Goal: Find specific page/section: Find specific page/section

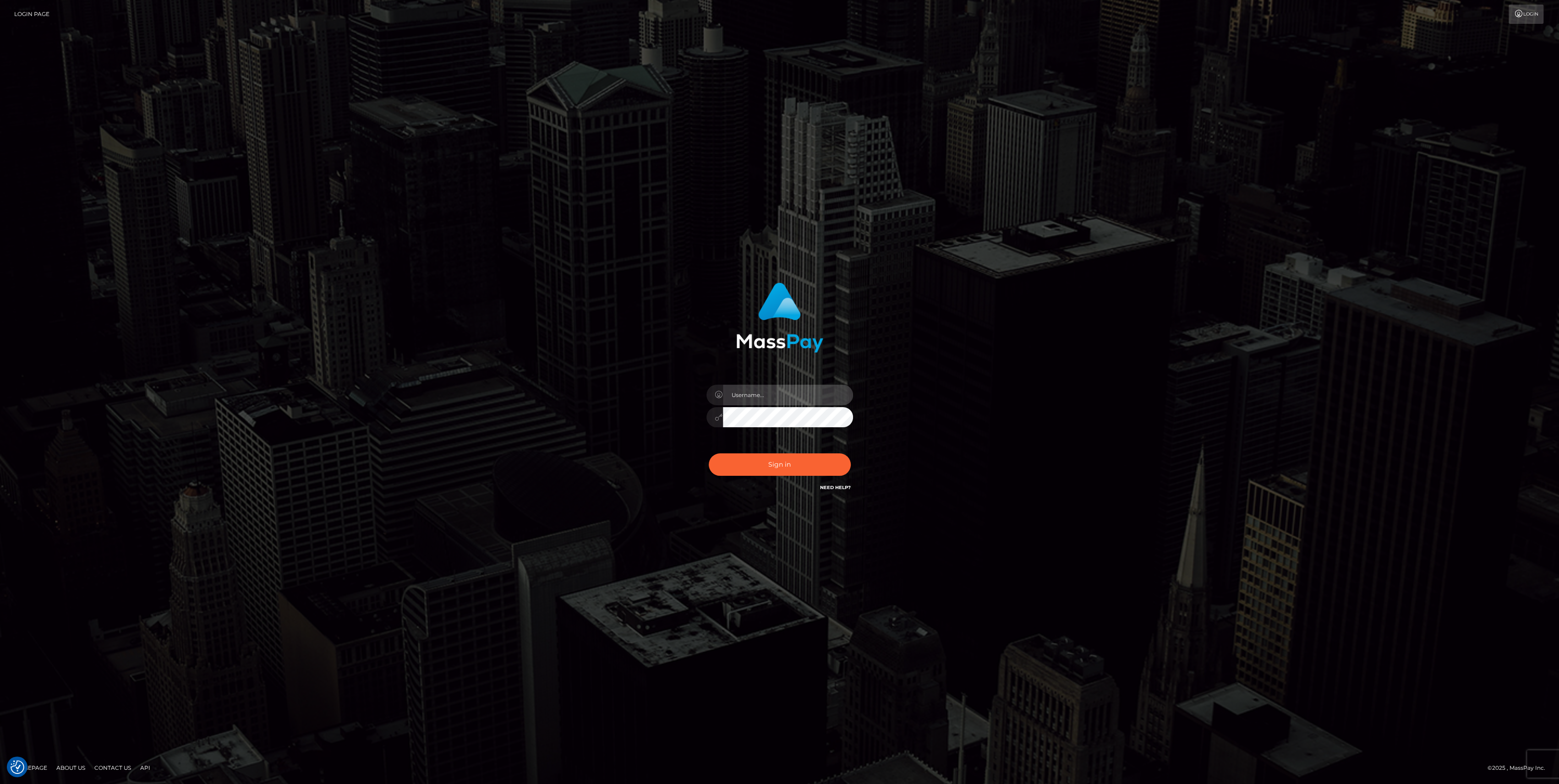
type input "bengreen"
click at [801, 474] on button "Sign in" at bounding box center [780, 464] width 142 height 22
type input "bengreen"
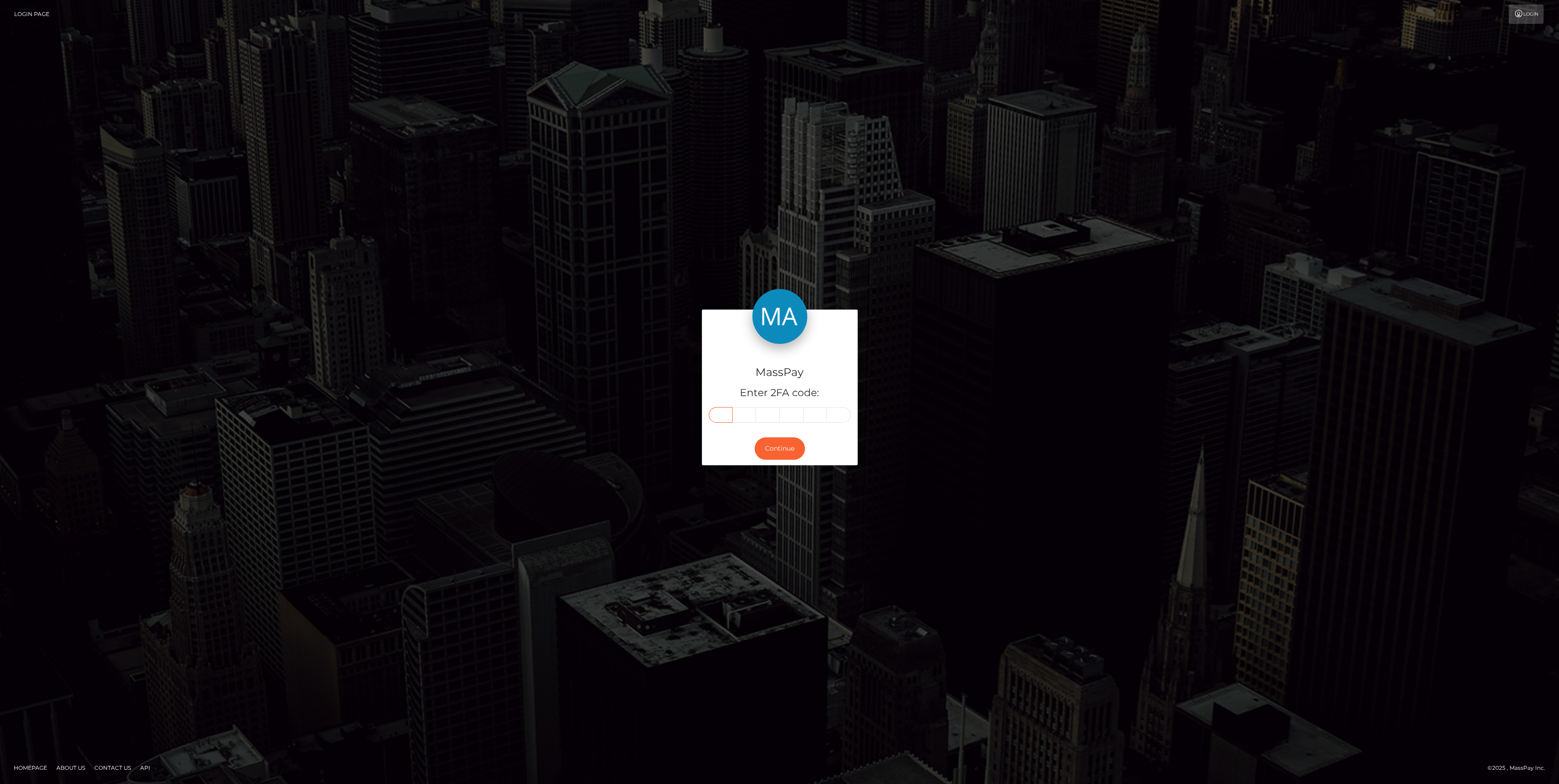
click at [714, 410] on input "text" at bounding box center [720, 415] width 24 height 16
paste input "7"
type input "7"
type input "0"
type input "6"
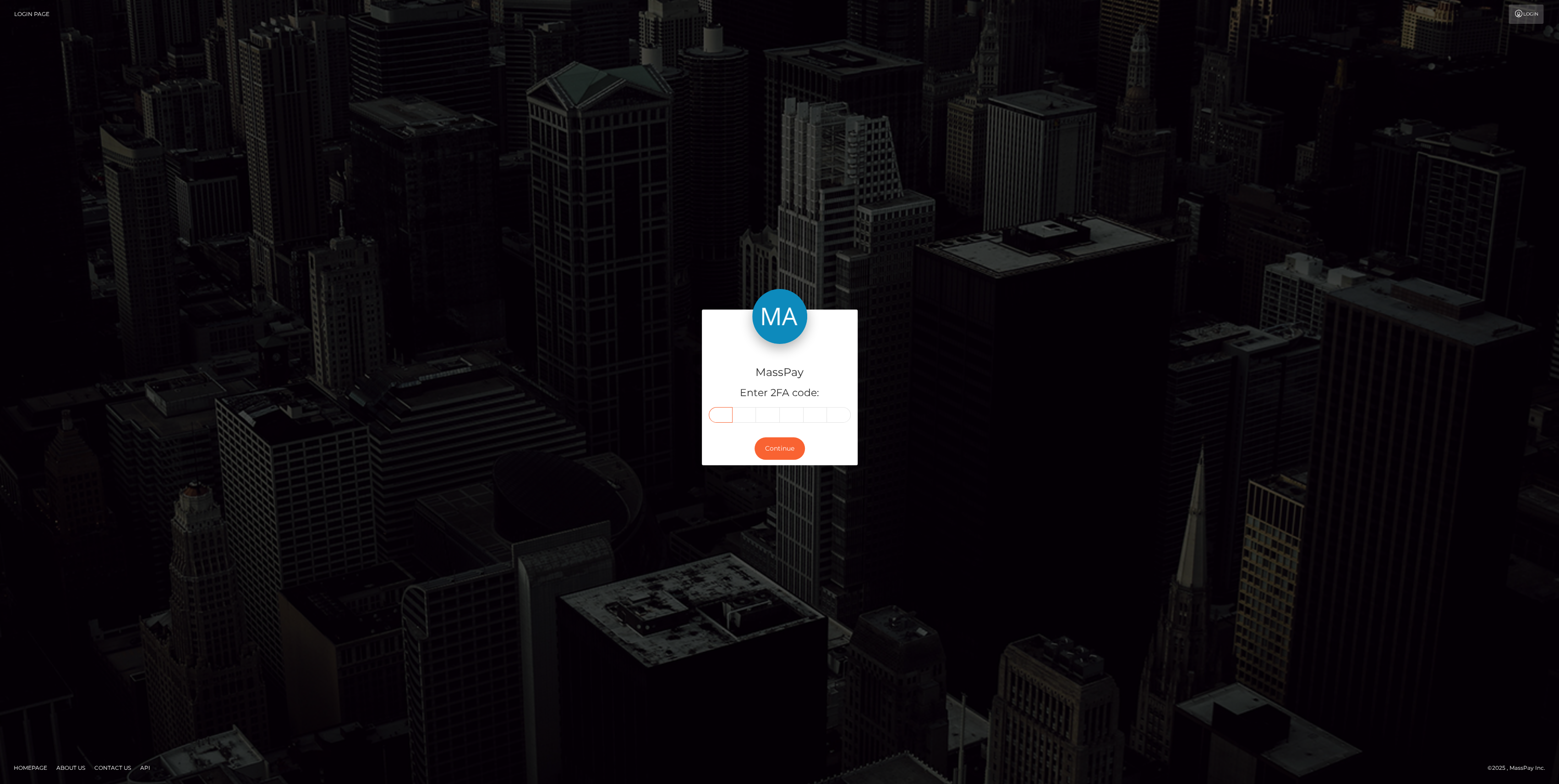
type input "9"
type input "4"
type input "1"
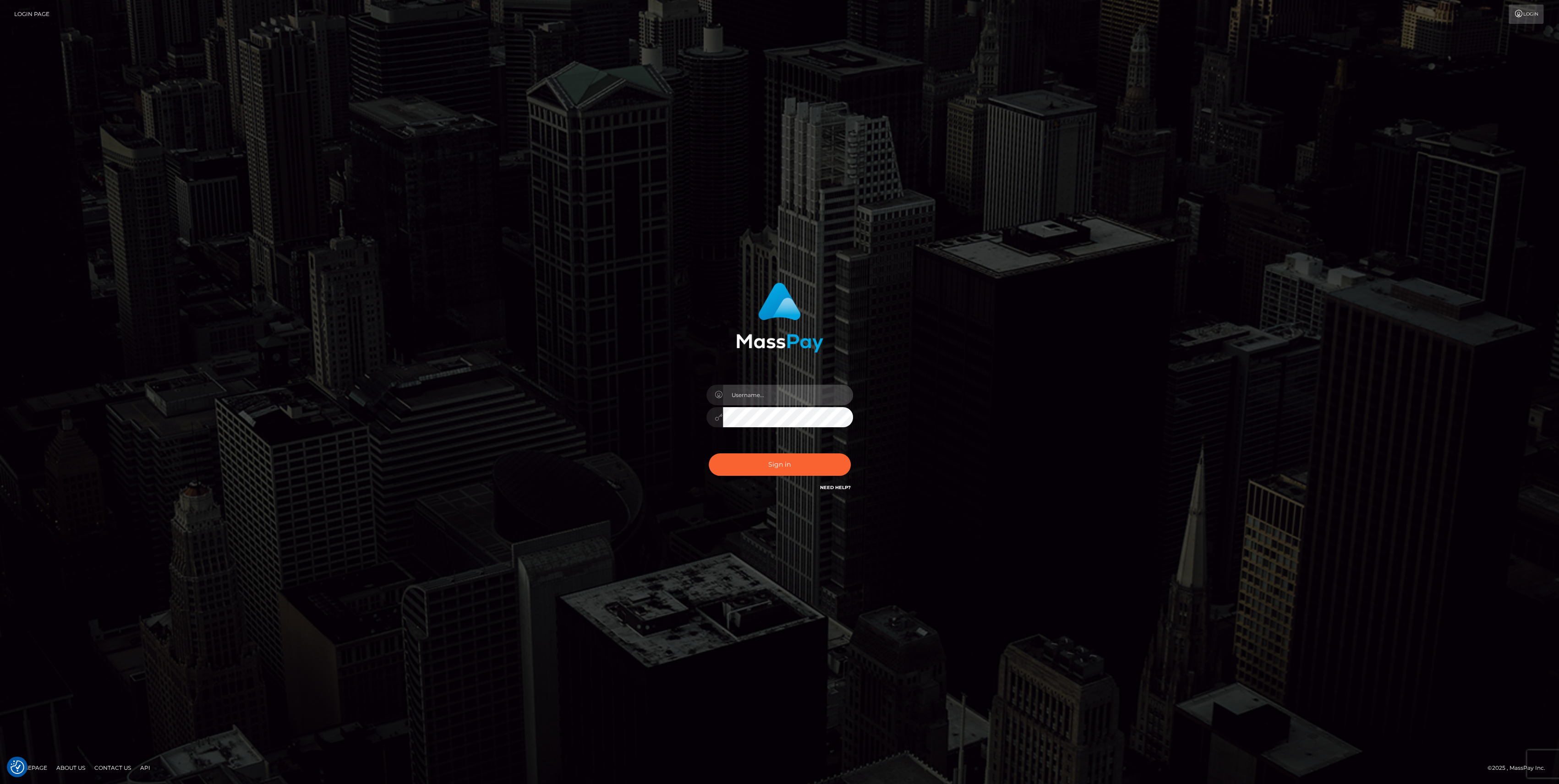
type input "bengreen"
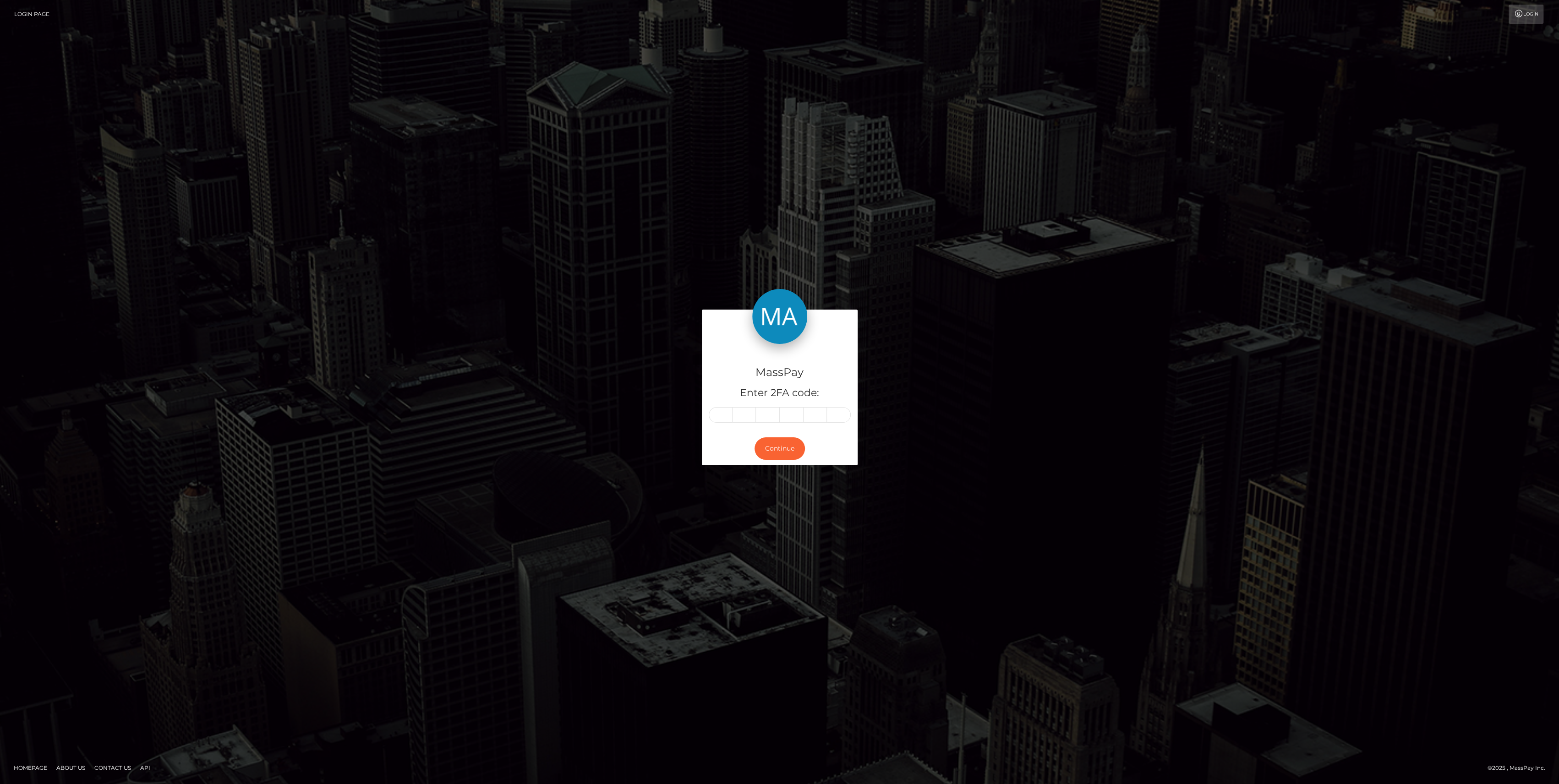
drag, startPoint x: 729, startPoint y: 418, endPoint x: 727, endPoint y: 414, distance: 4.5
type input "7"
type input "0"
type input "6"
type input "9"
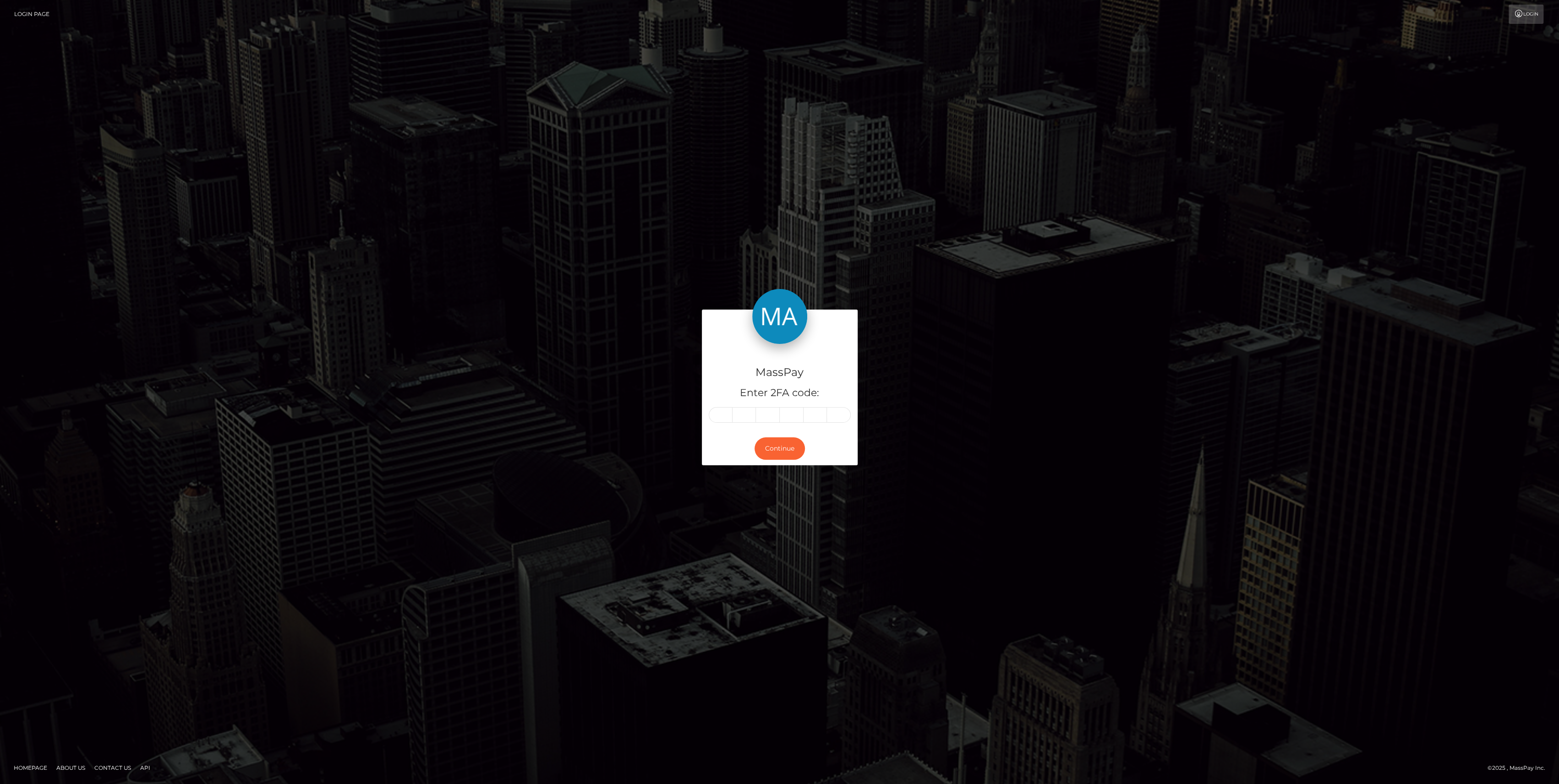
type input "4"
type input "1"
click at [784, 457] on button "Continue" at bounding box center [780, 448] width 50 height 22
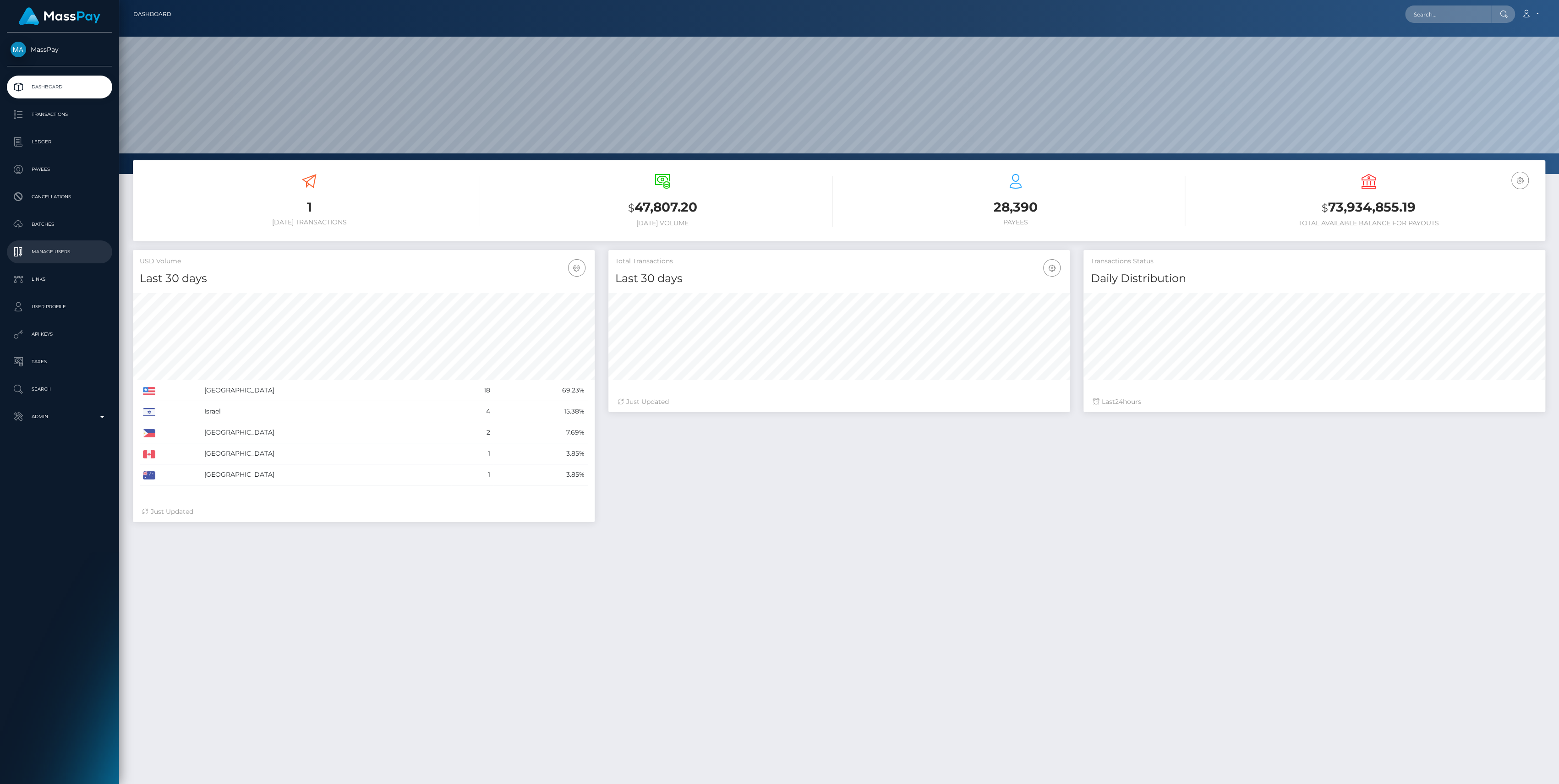
scroll to position [162, 462]
click at [73, 416] on p "Admin" at bounding box center [59, 416] width 98 height 14
click at [59, 630] on span "Inventory" at bounding box center [59, 630] width 98 height 10
click at [73, 420] on p "Admin" at bounding box center [59, 416] width 98 height 14
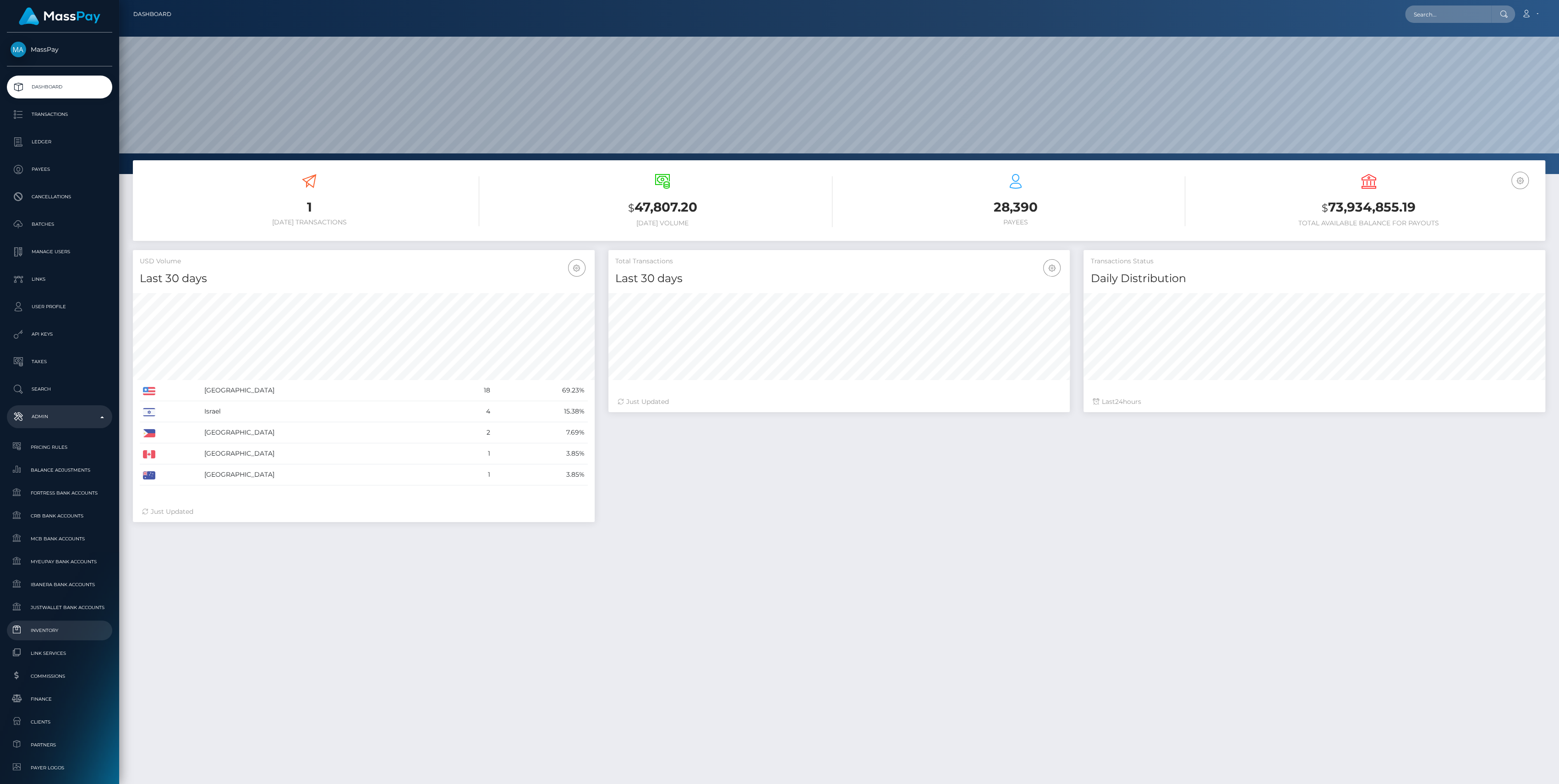
click at [37, 636] on link "Inventory" at bounding box center [59, 630] width 105 height 20
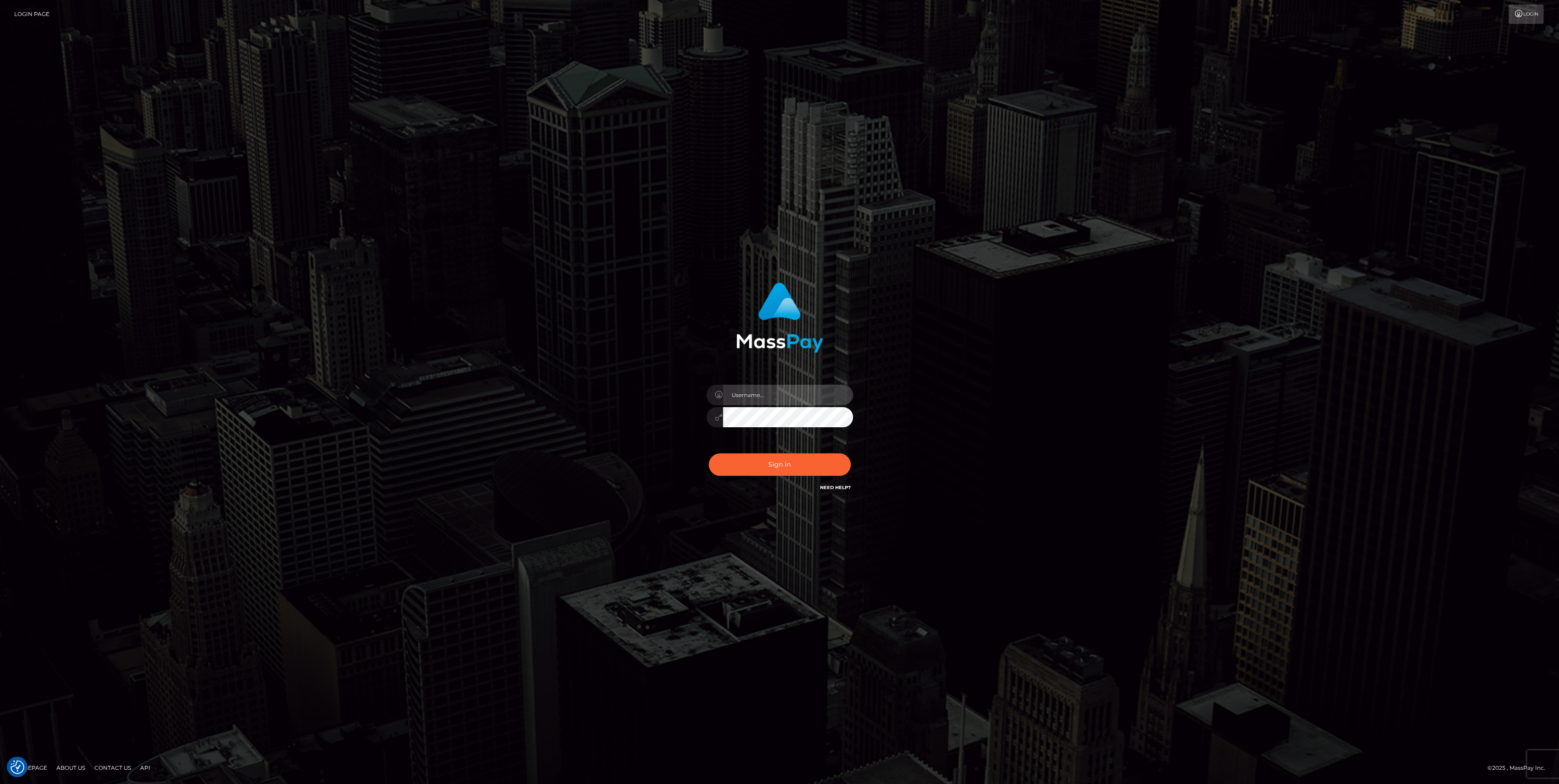
type input "bengreen"
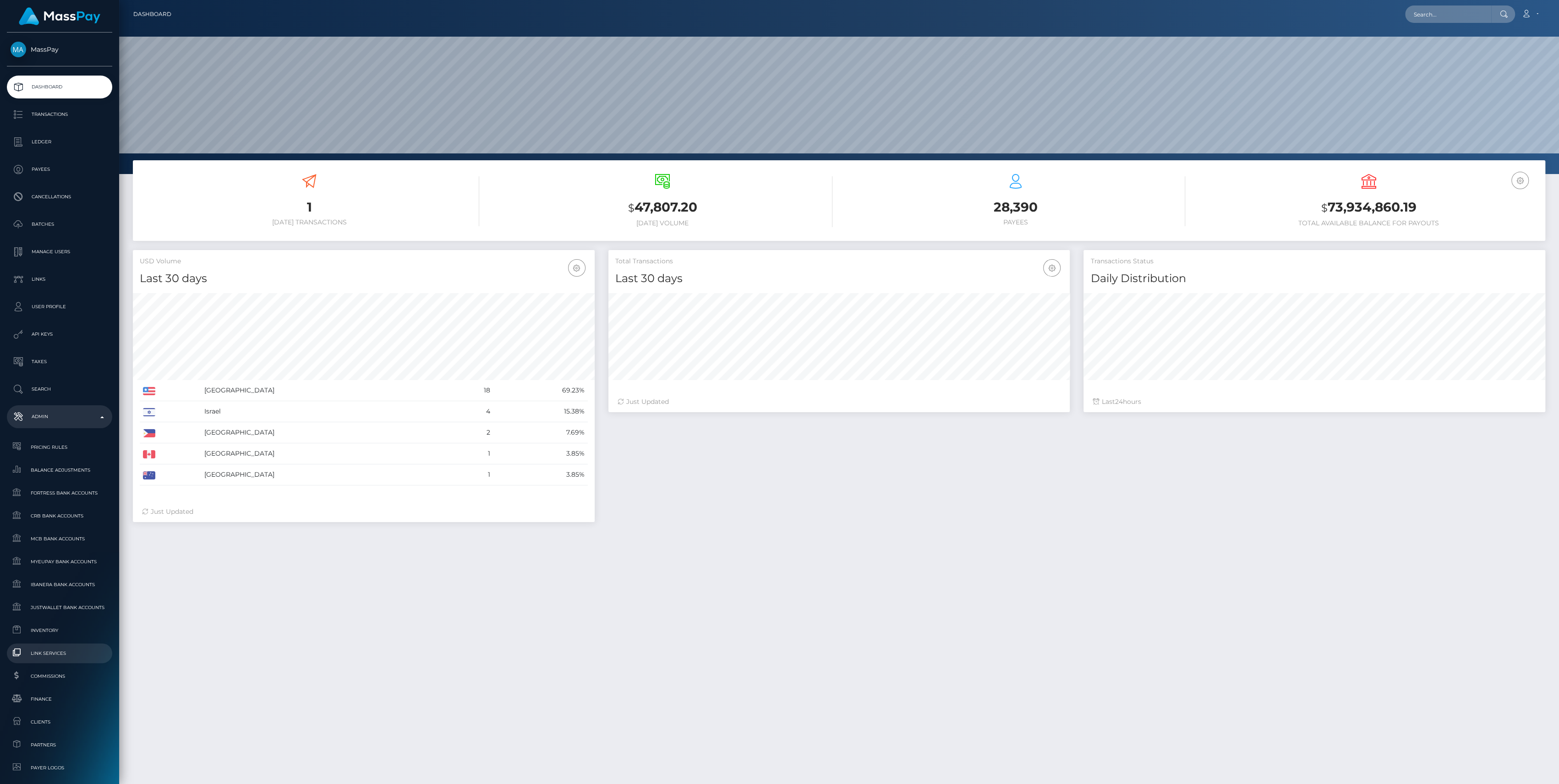
scroll to position [203, 0]
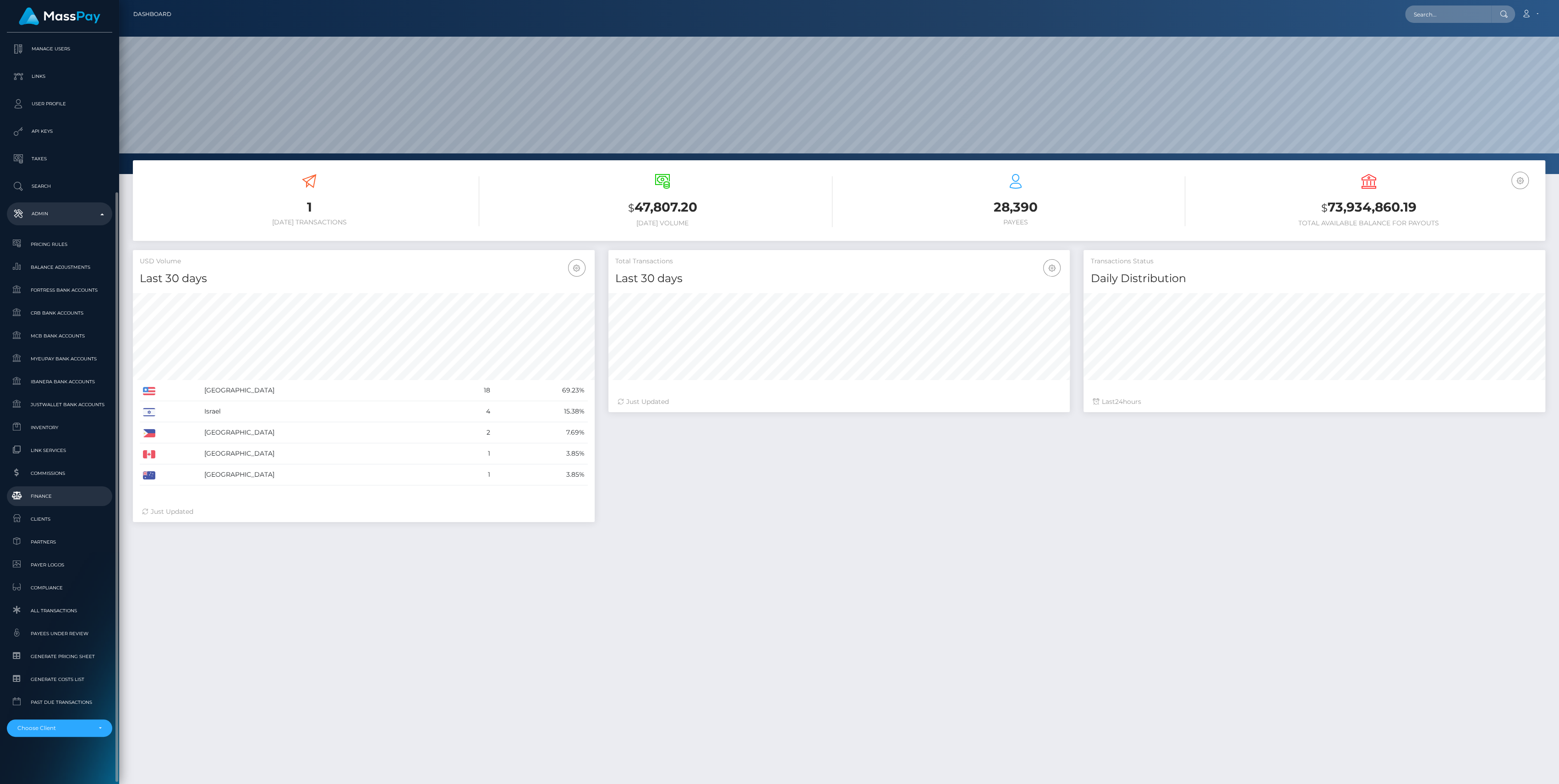
click at [52, 497] on span "Finance" at bounding box center [59, 495] width 98 height 10
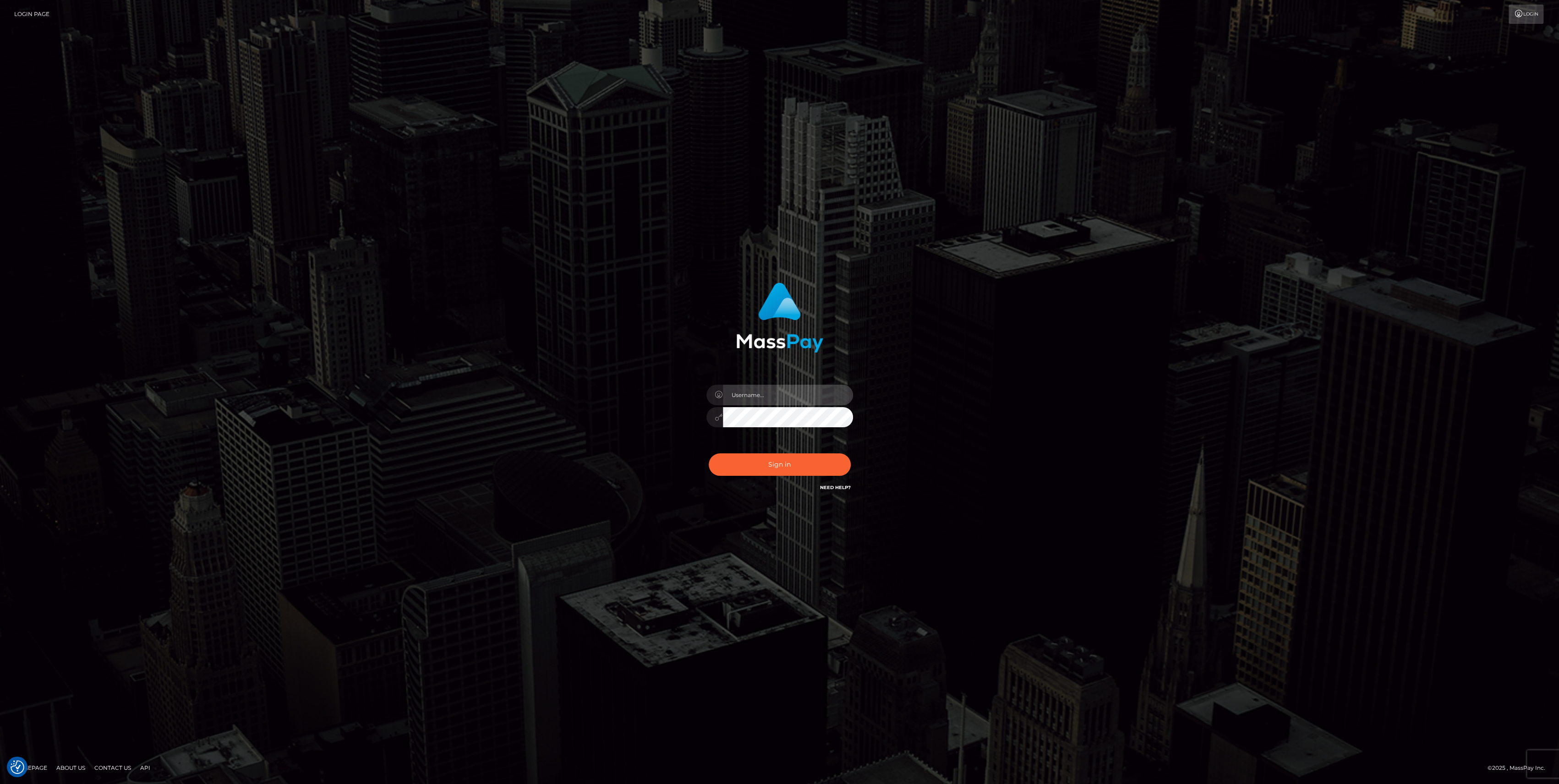
type input "bengreen"
click at [807, 453] on div "Sign in Need Help?" at bounding box center [780, 468] width 160 height 41
click at [809, 458] on button "Sign in" at bounding box center [780, 464] width 142 height 22
type input "bengreen"
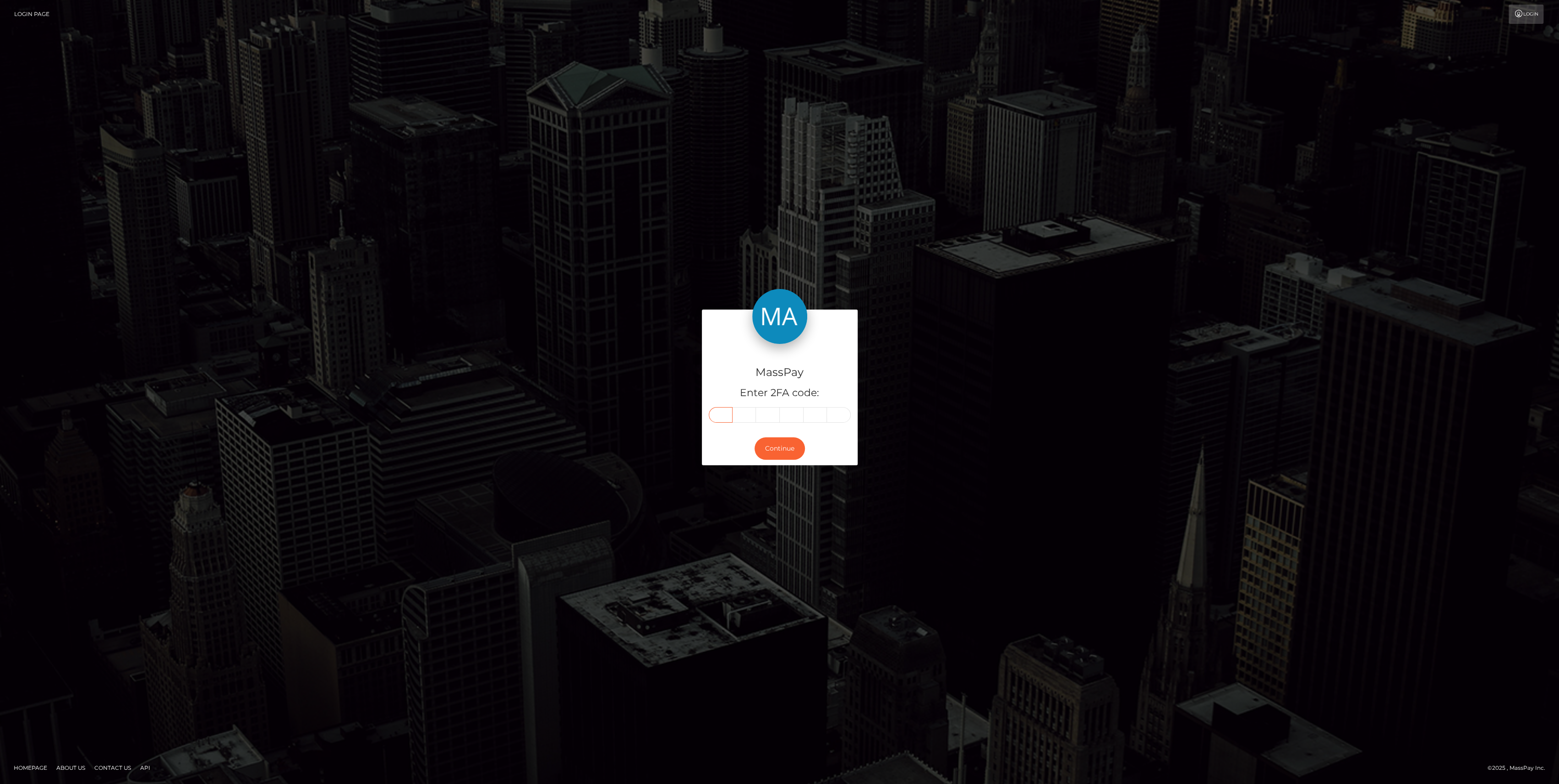
click at [724, 414] on input "text" at bounding box center [720, 415] width 24 height 16
paste input "0"
type input "0"
type input "7"
type input "9"
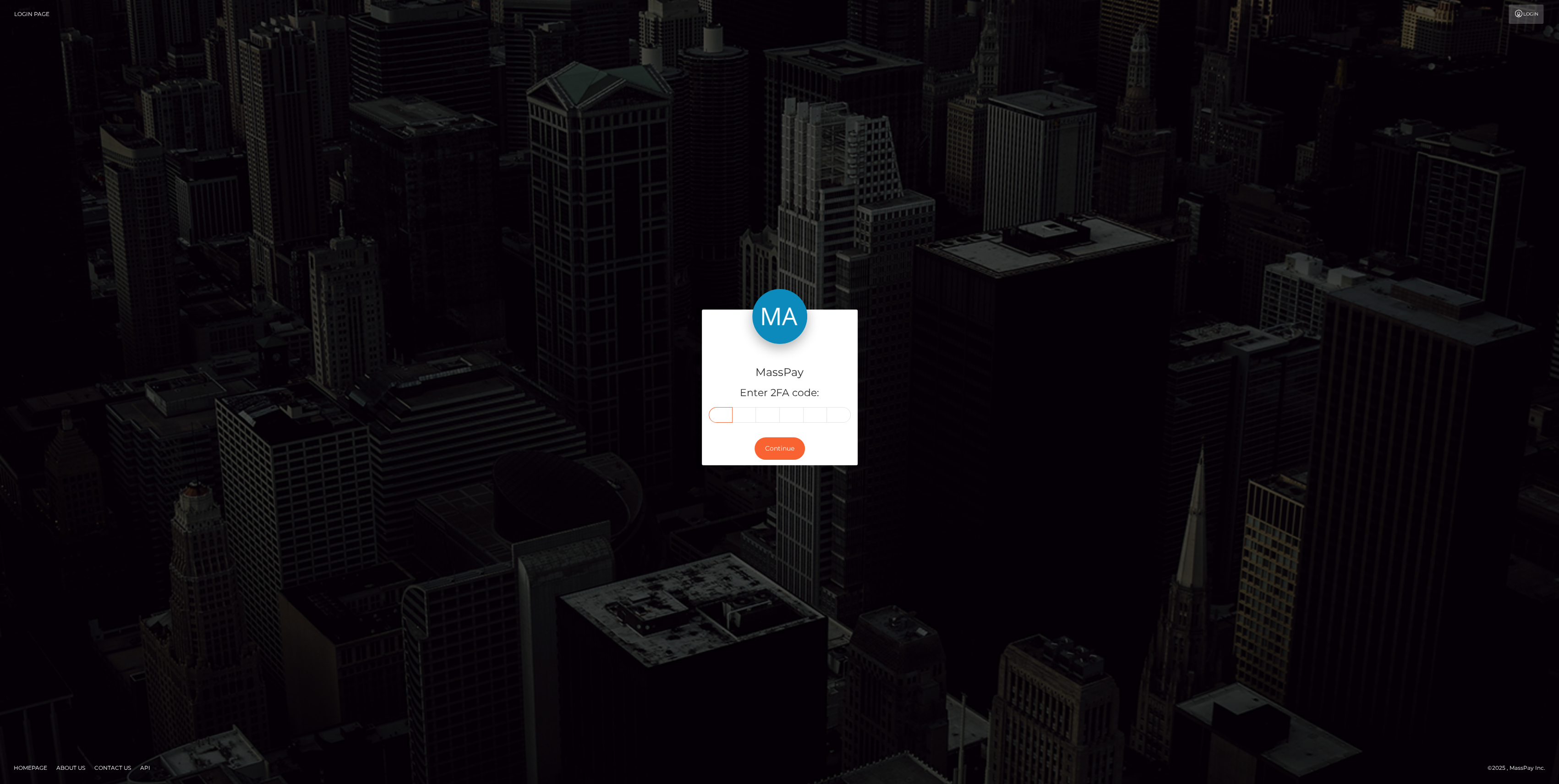
type input "2"
type input "1"
type input "7"
click at [767, 458] on button "Continue" at bounding box center [780, 448] width 50 height 22
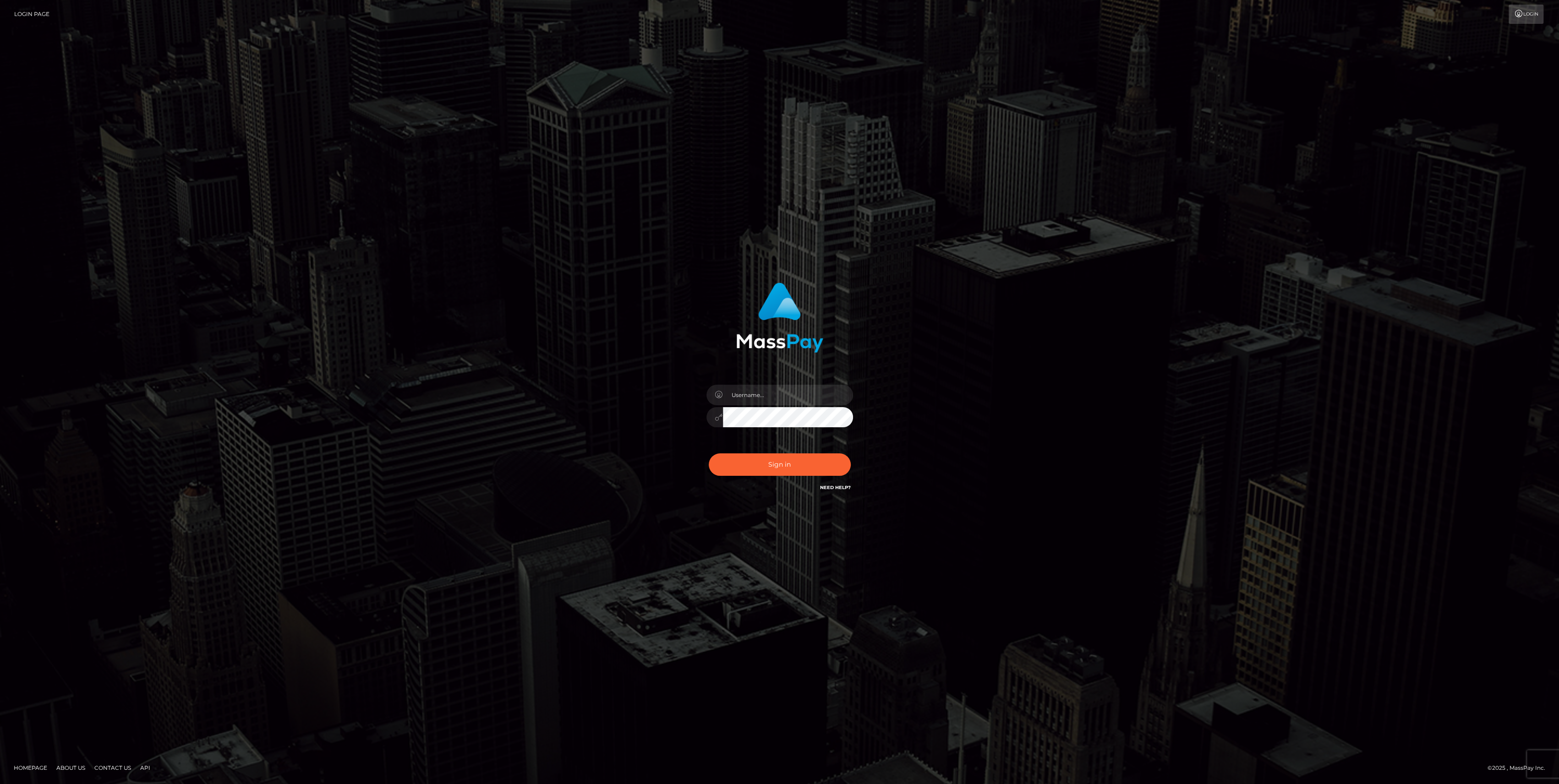
type input "bengreen"
click at [727, 462] on div "0cAFcWeA5HUOyTPEjAyj6lG1MrXUlbieFJ7EXpqdV_45t61EWaF0nqdQRk7l0EztFprwx9bgeREg-9c…" at bounding box center [780, 468] width 160 height 41
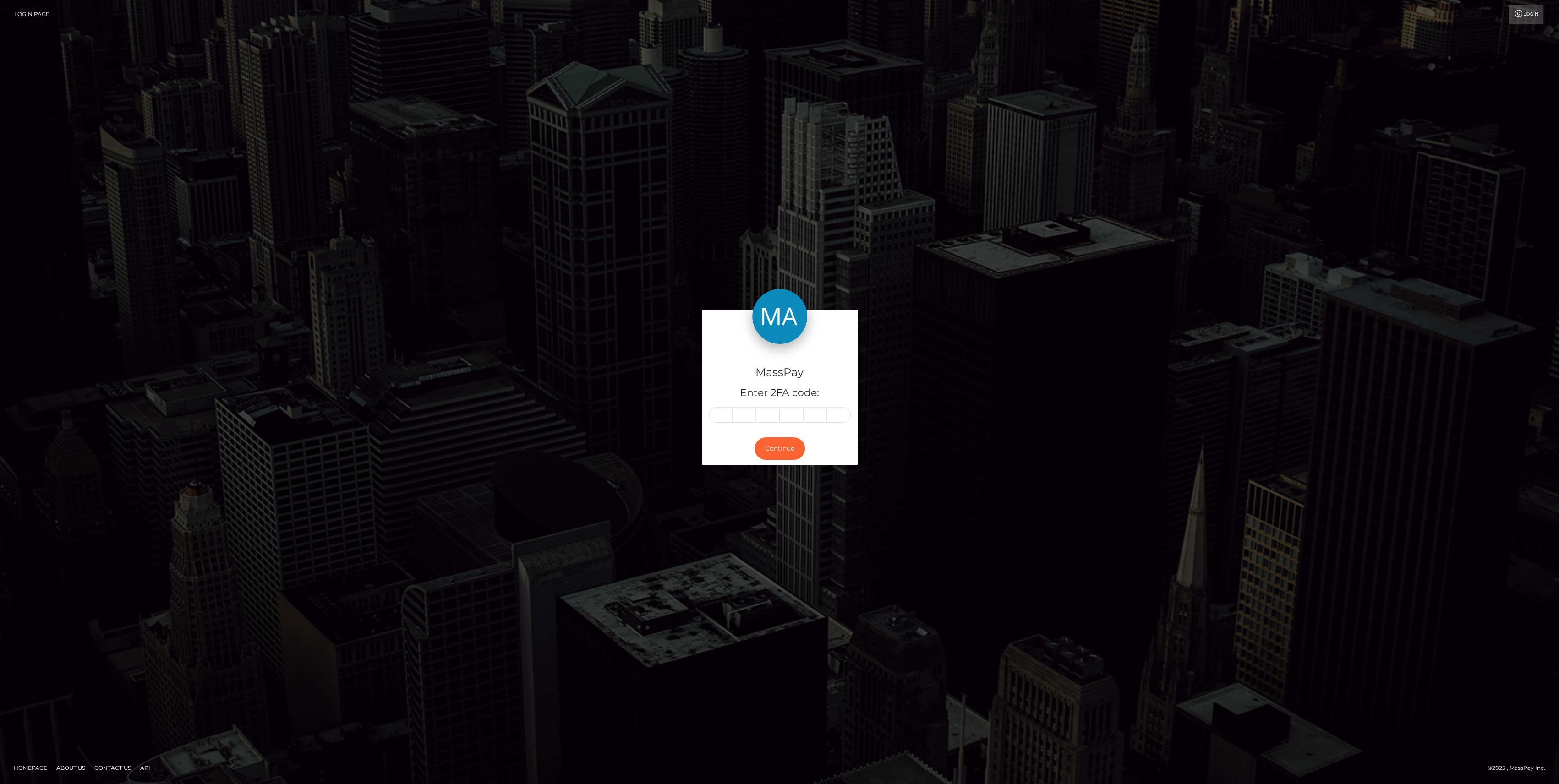
click at [699, 407] on div "MassPay Enter 2FA code: Continue" at bounding box center [780, 392] width 169 height 165
paste input "3"
type input "3"
type input "4"
type input "9"
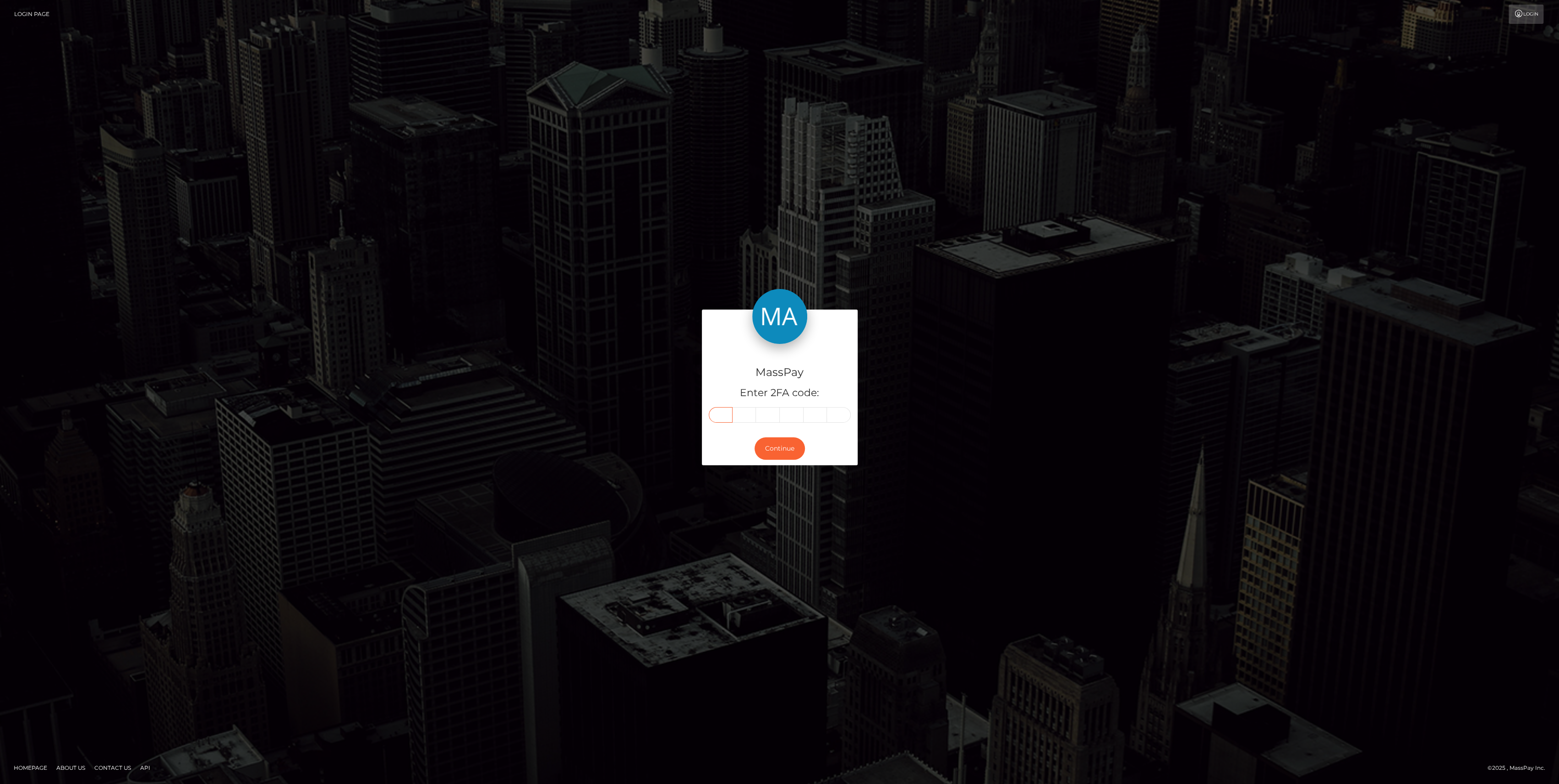
type input "1"
type input "9"
type input "4"
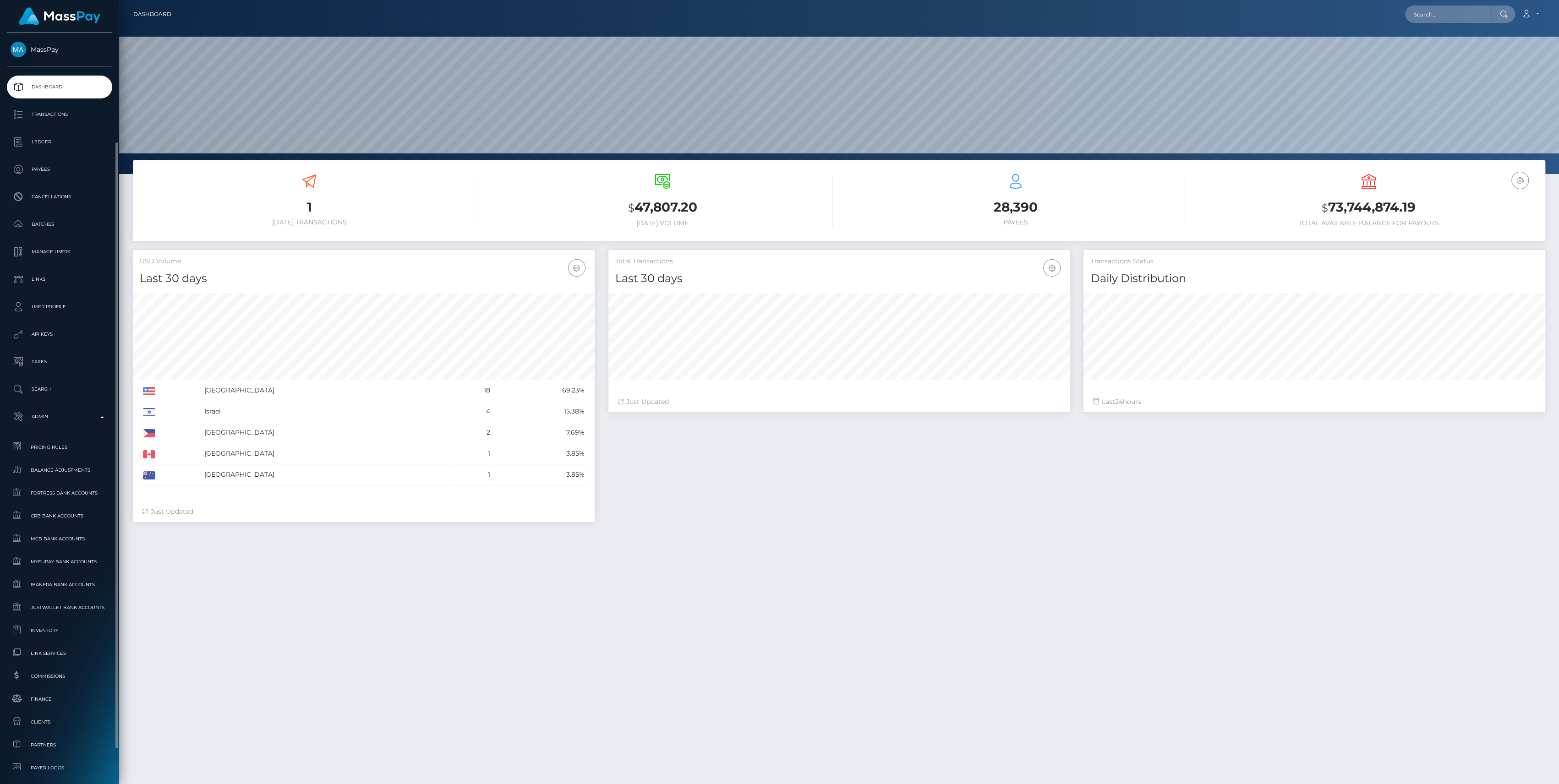
scroll to position [162, 462]
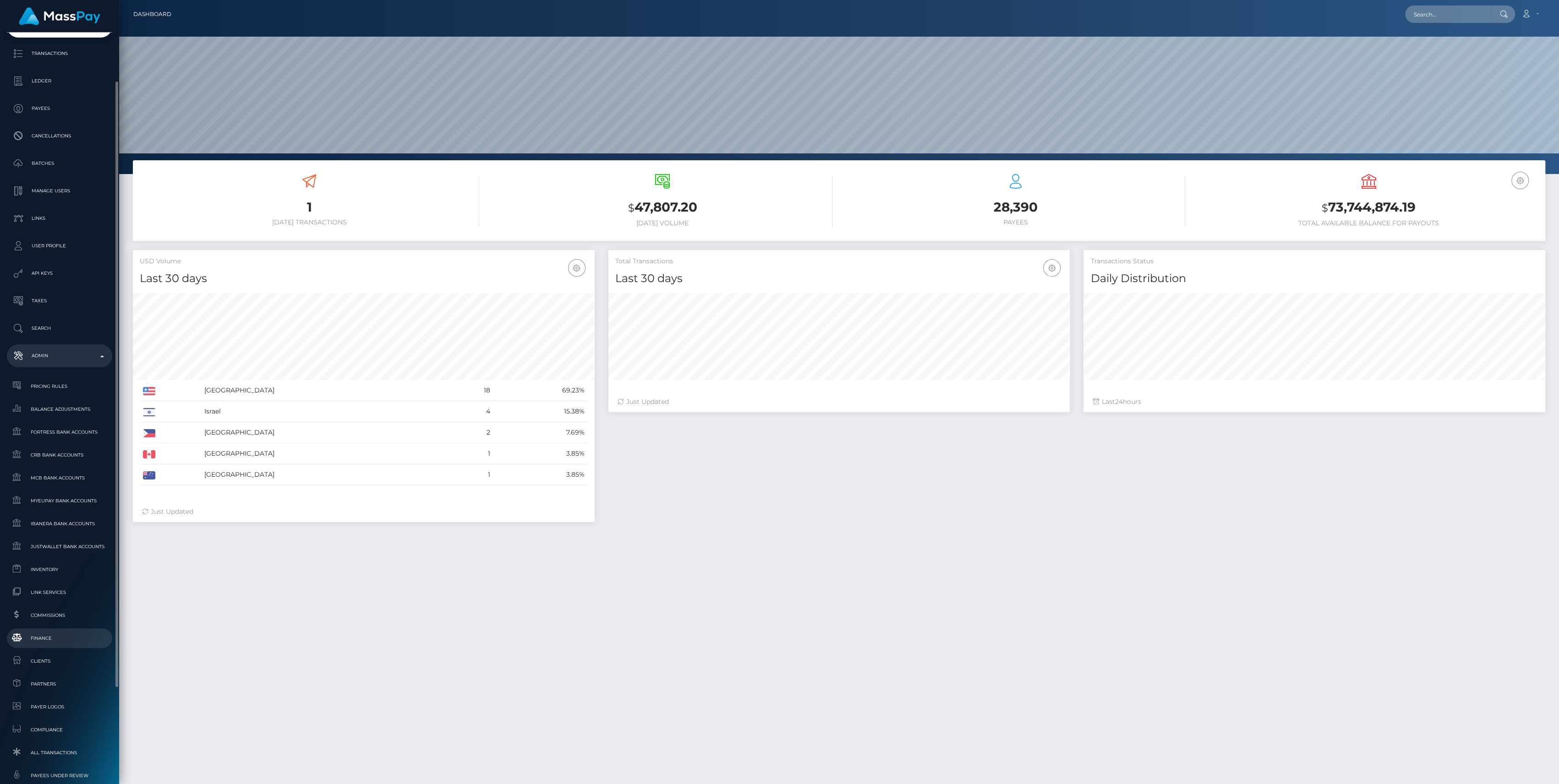
click at [71, 636] on span "Finance" at bounding box center [59, 638] width 98 height 10
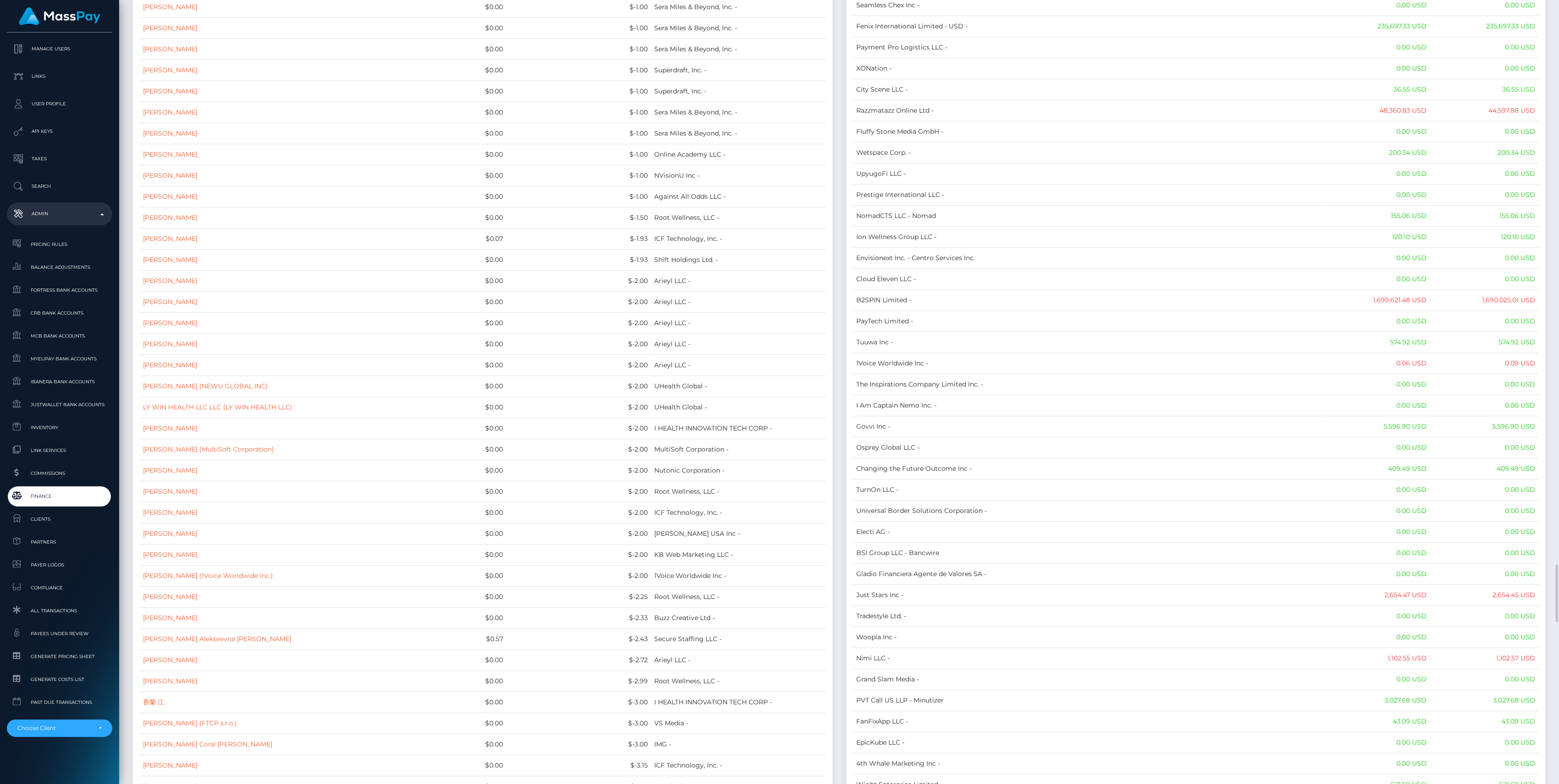
scroll to position [3541, 0]
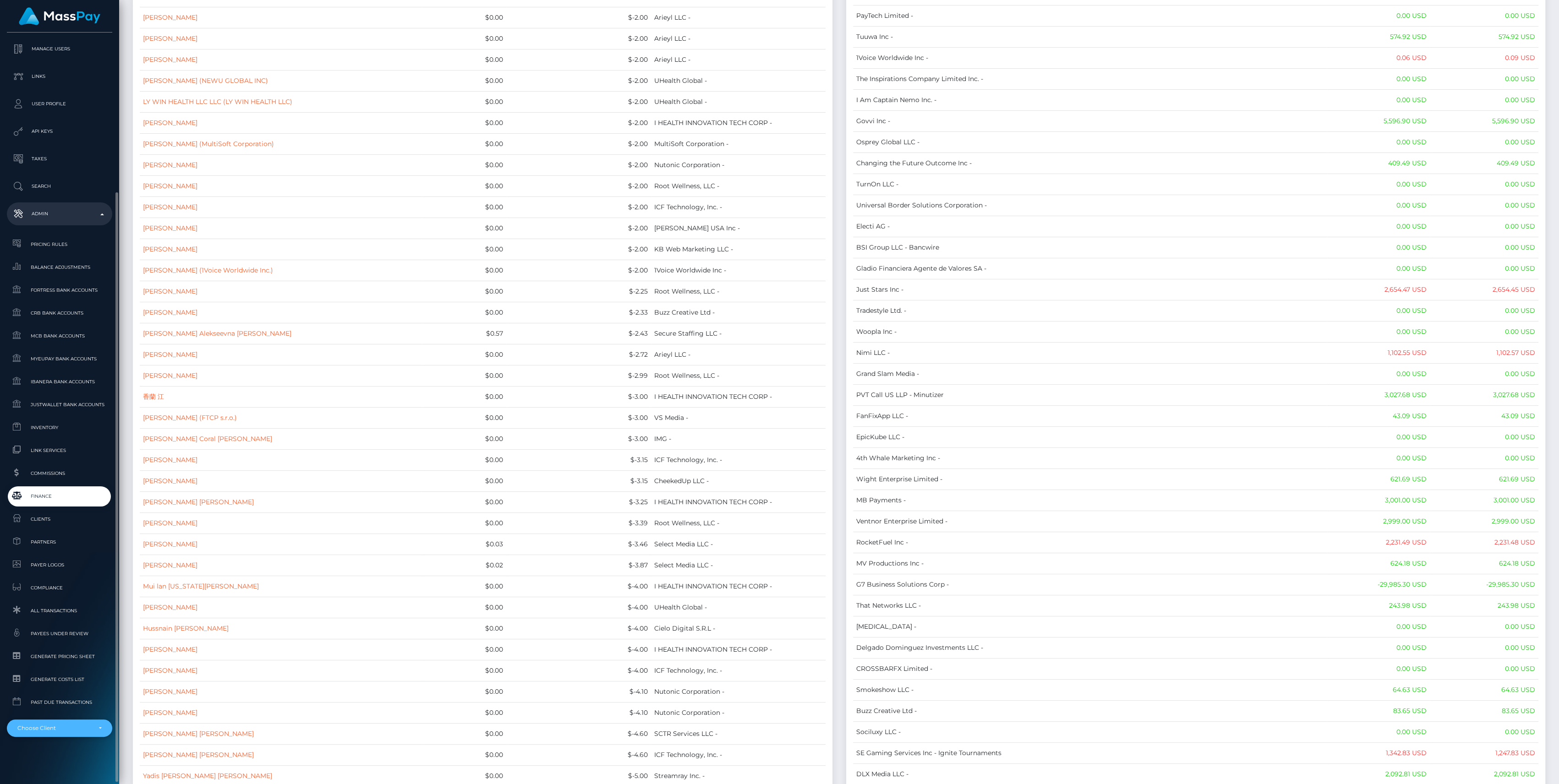
click at [72, 731] on div "Choose Client" at bounding box center [54, 728] width 74 height 7
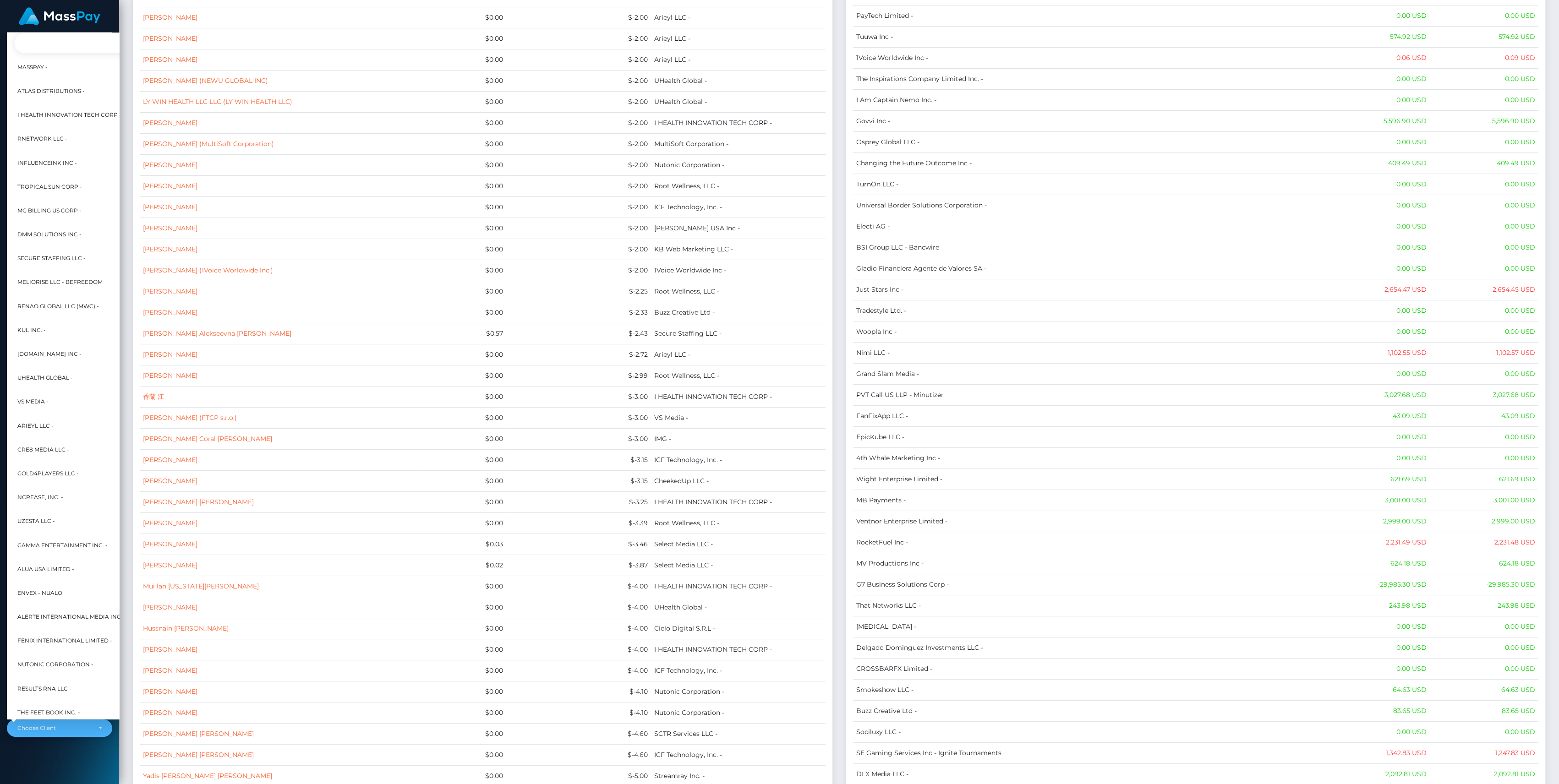
scroll to position [0, 10]
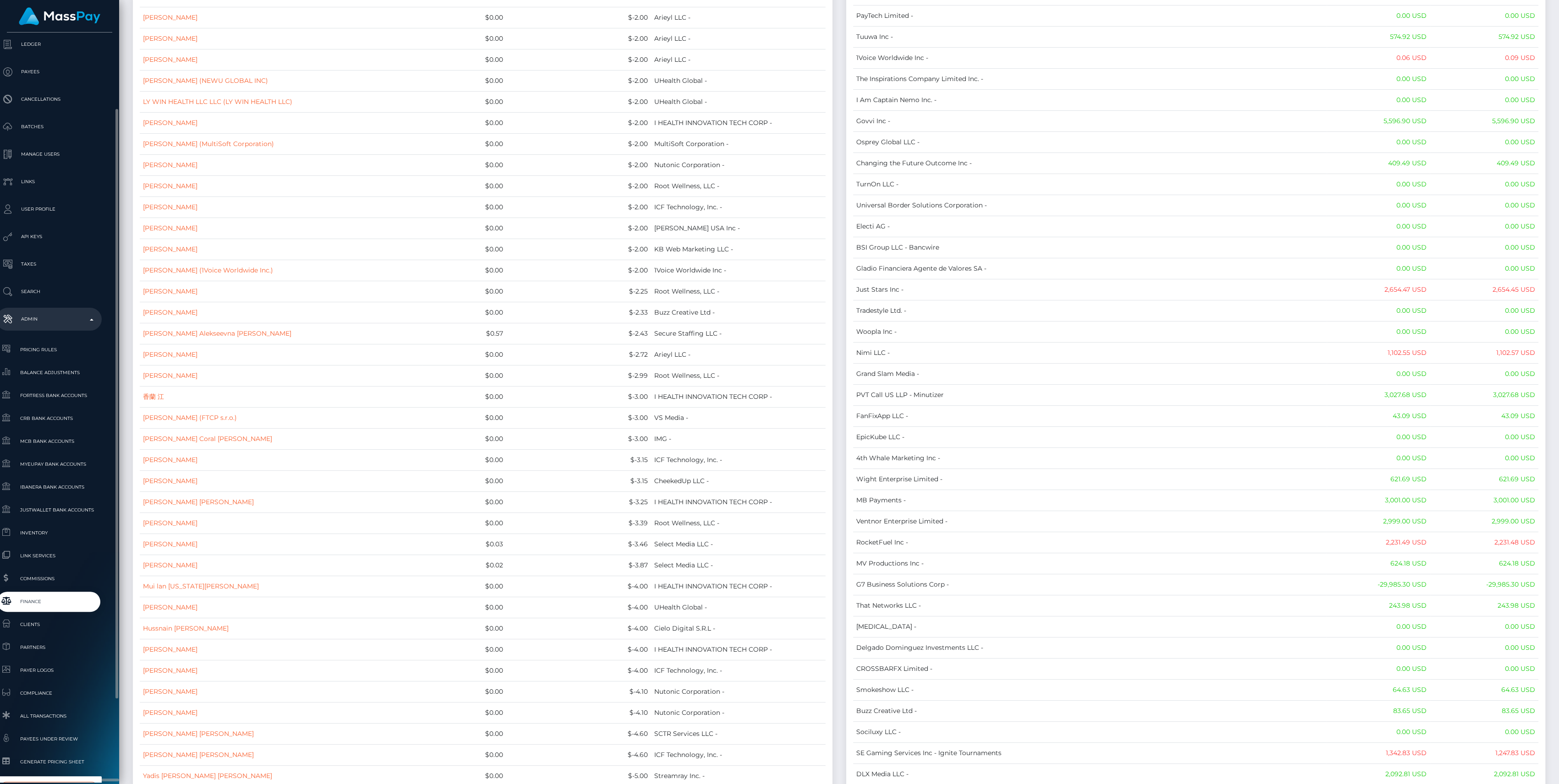
type input "selec"
select select "44"
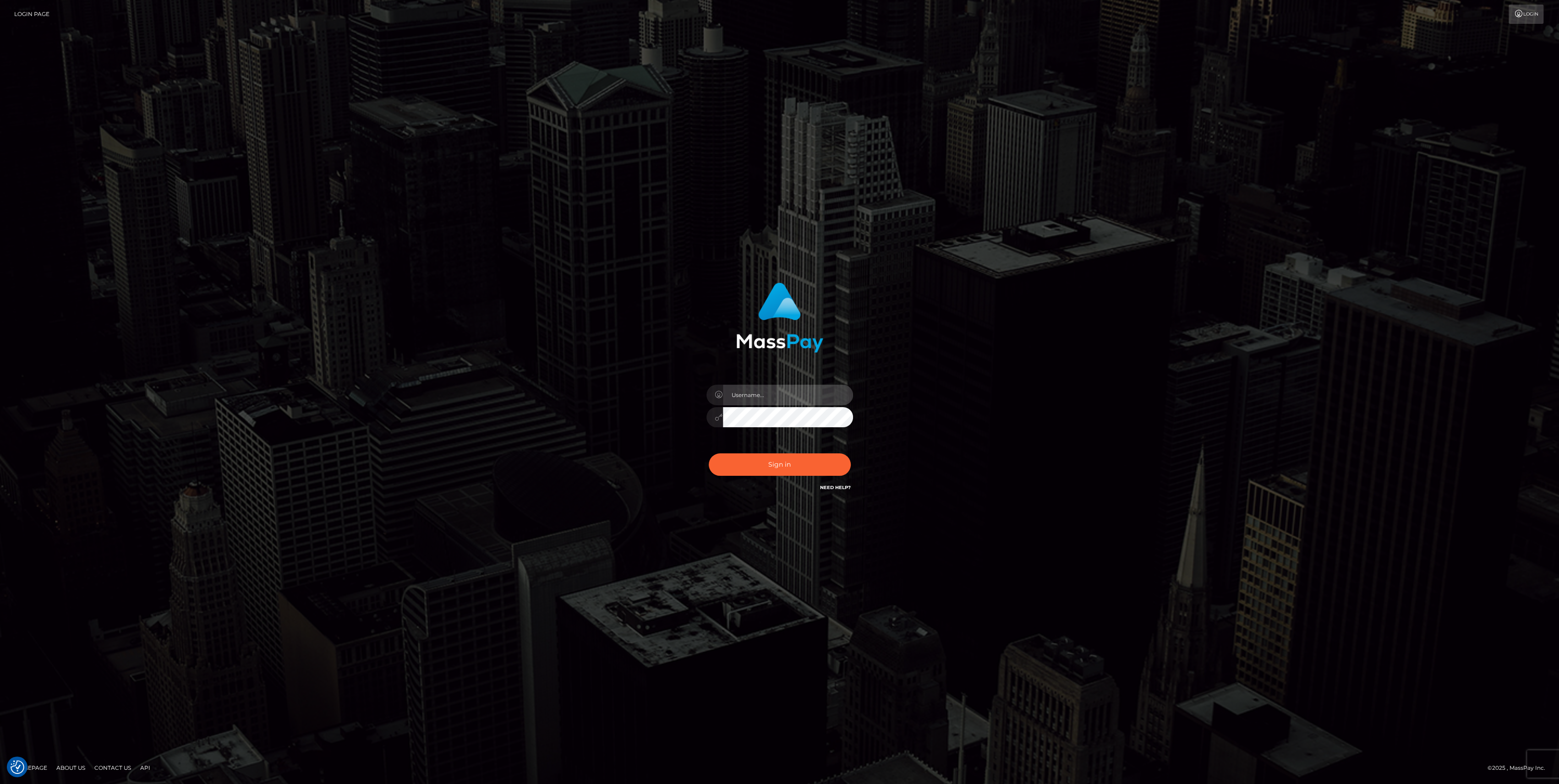
type input "bengreen"
click at [795, 471] on button "Sign in" at bounding box center [780, 464] width 142 height 22
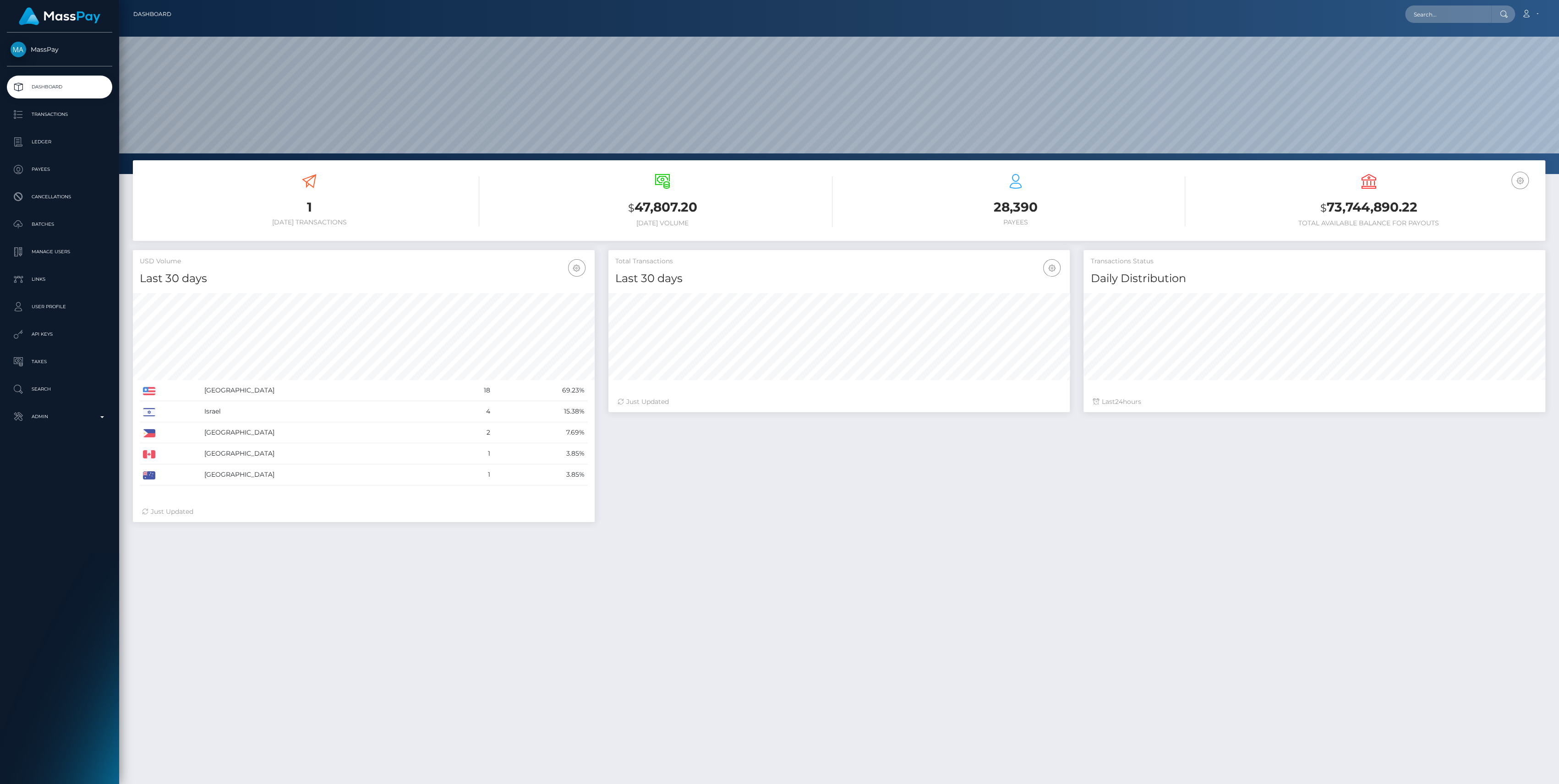
scroll to position [162, 462]
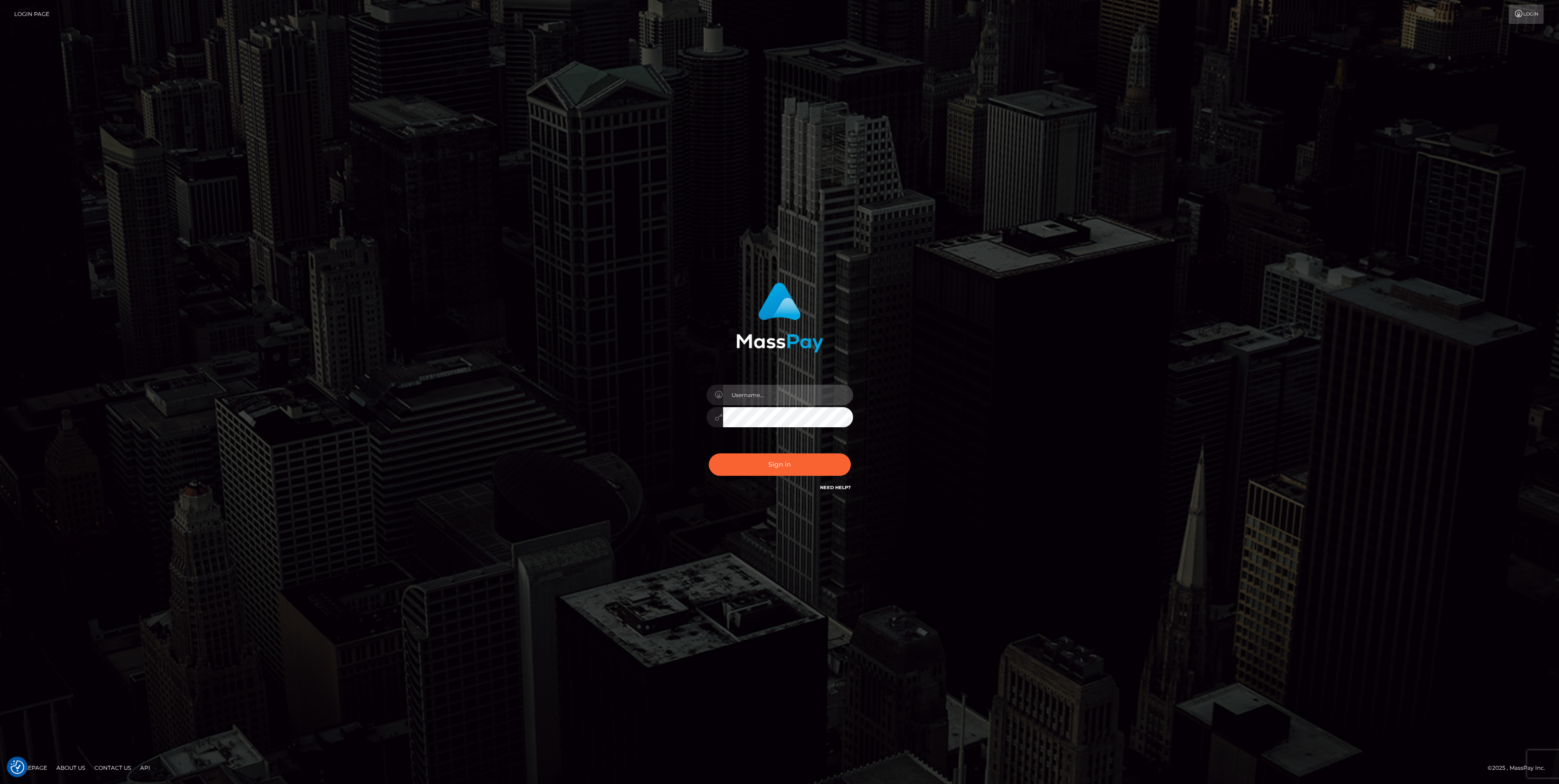
type input "bengreen"
